Goal: Information Seeking & Learning: Find specific fact

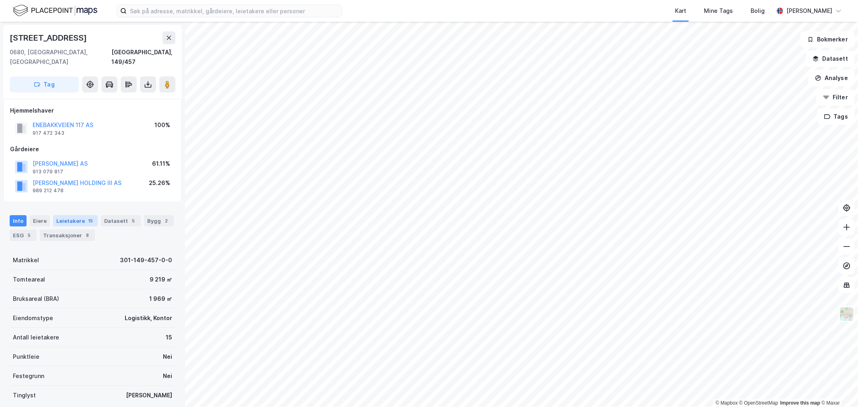
click at [59, 215] on div "Leietakere 15" at bounding box center [75, 220] width 45 height 11
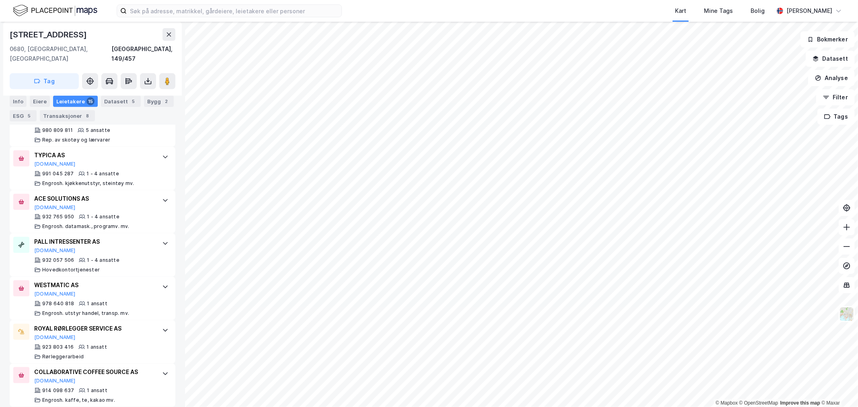
scroll to position [424, 0]
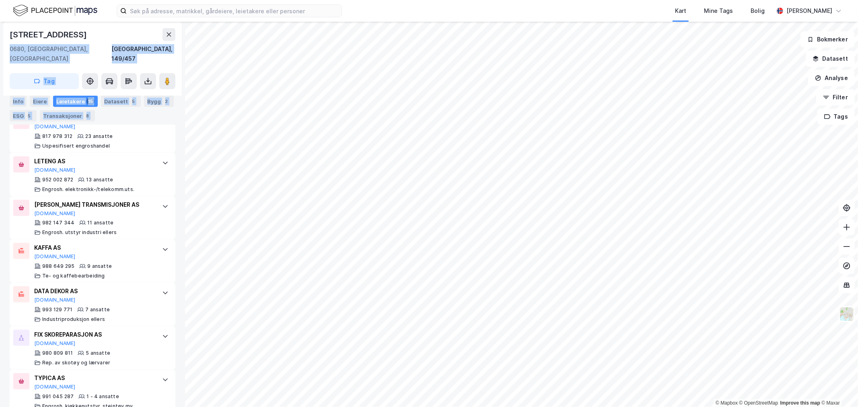
drag, startPoint x: 87, startPoint y: 33, endPoint x: 2, endPoint y: 33, distance: 84.9
click at [2, 33] on div "[STREET_ADDRESS], 149/457 Tag Hjemmelshaver ENEBAKKVEIEN 117 AS 917 472 343 100…" at bounding box center [92, 214] width 185 height 385
click at [2, 35] on div "[STREET_ADDRESS], 149/457 Tag Hjemmelshaver ENEBAKKVEIEN 117 AS 917 472 343 100…" at bounding box center [92, 214] width 185 height 385
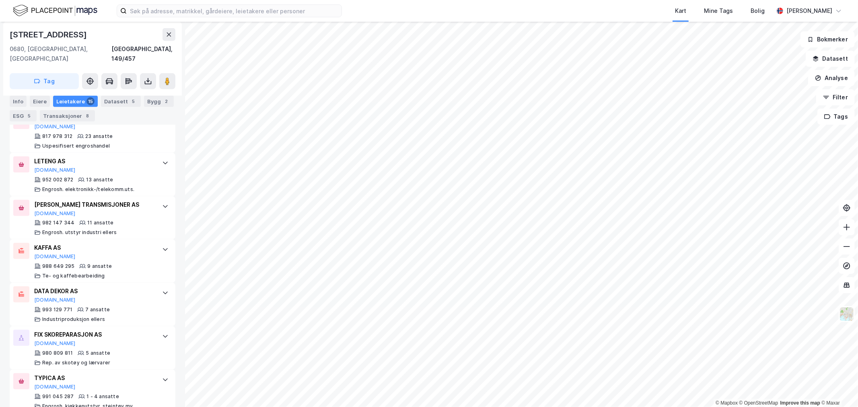
click at [18, 33] on div "[STREET_ADDRESS]" at bounding box center [49, 34] width 79 height 13
drag, startPoint x: 11, startPoint y: 33, endPoint x: 82, endPoint y: 34, distance: 70.8
click at [82, 34] on div "[STREET_ADDRESS]" at bounding box center [93, 34] width 166 height 13
copy div "[STREET_ADDRESS]"
